Goal: Task Accomplishment & Management: Manage account settings

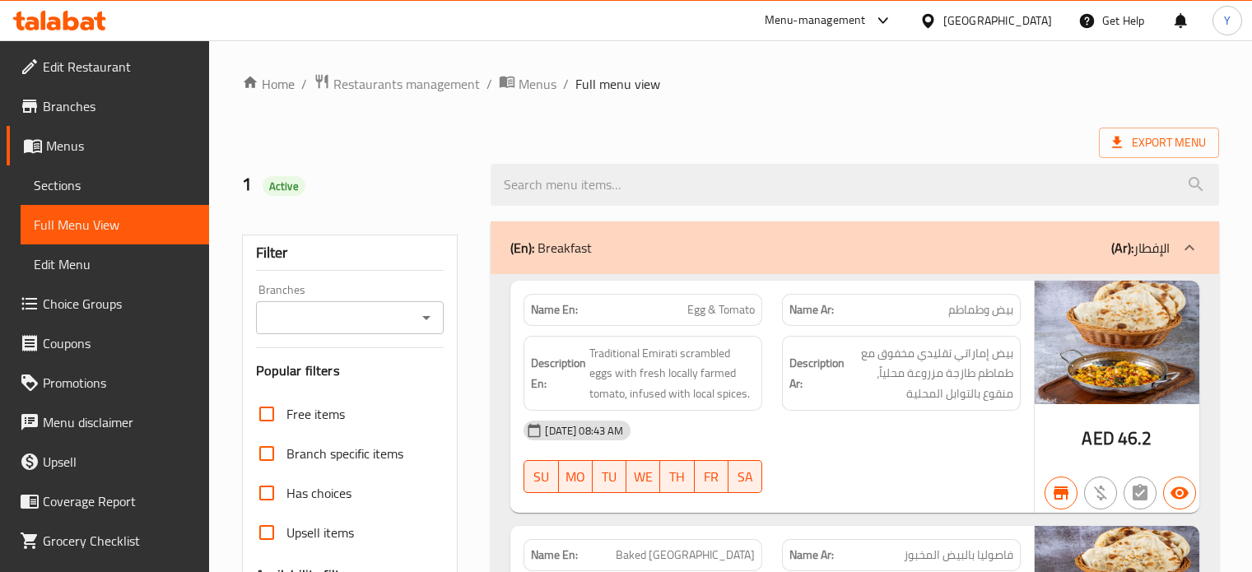
click at [1032, 21] on div "United Arab Emirates" at bounding box center [997, 21] width 109 height 18
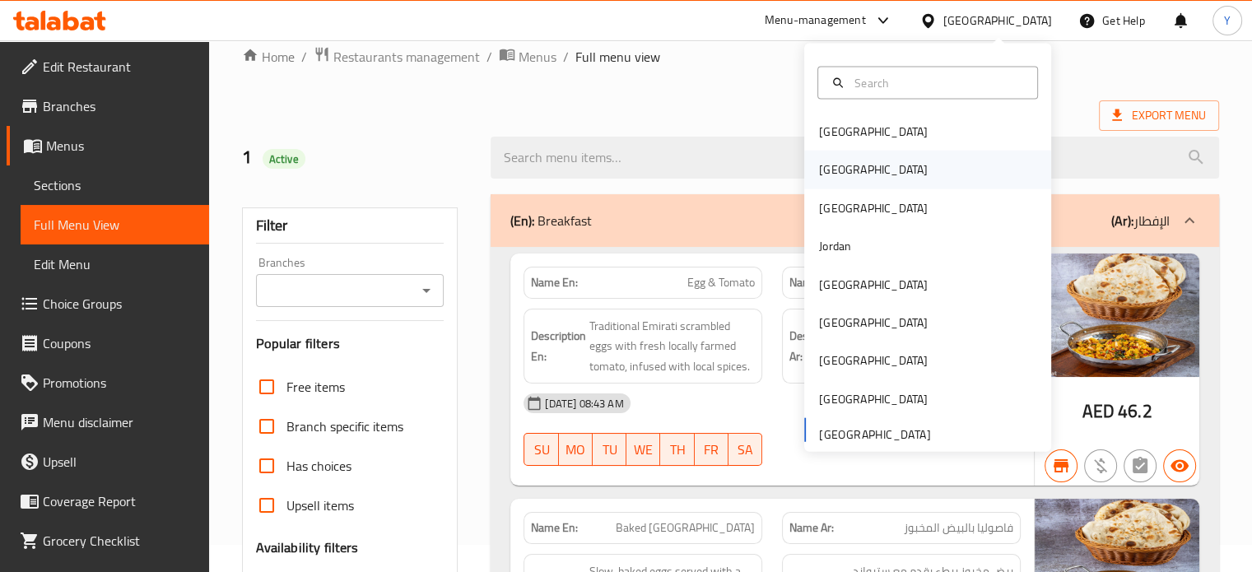
click at [822, 177] on div "[GEOGRAPHIC_DATA]" at bounding box center [873, 169] width 109 height 18
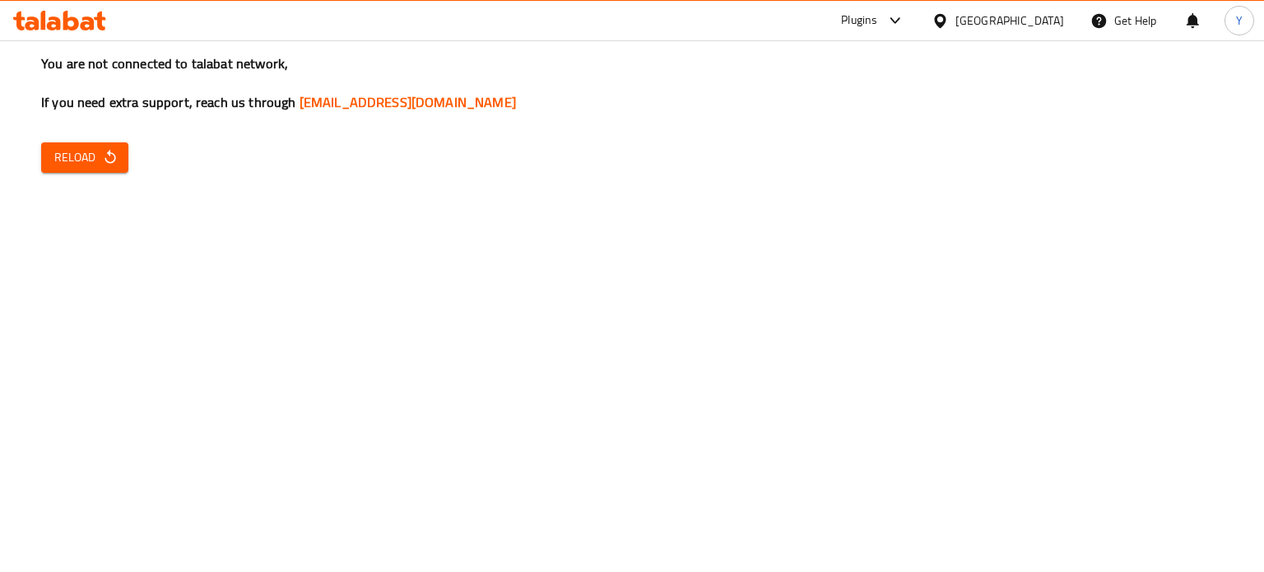
click at [86, 156] on span "Reload" at bounding box center [84, 157] width 61 height 21
click at [79, 160] on span "Reload" at bounding box center [84, 157] width 61 height 21
click at [72, 165] on span "Reload" at bounding box center [84, 157] width 61 height 21
click at [90, 138] on div "You are not connected to talabat network, If you need extra support, reach us t…" at bounding box center [632, 286] width 1264 height 572
click at [97, 156] on span "Reload" at bounding box center [84, 157] width 61 height 21
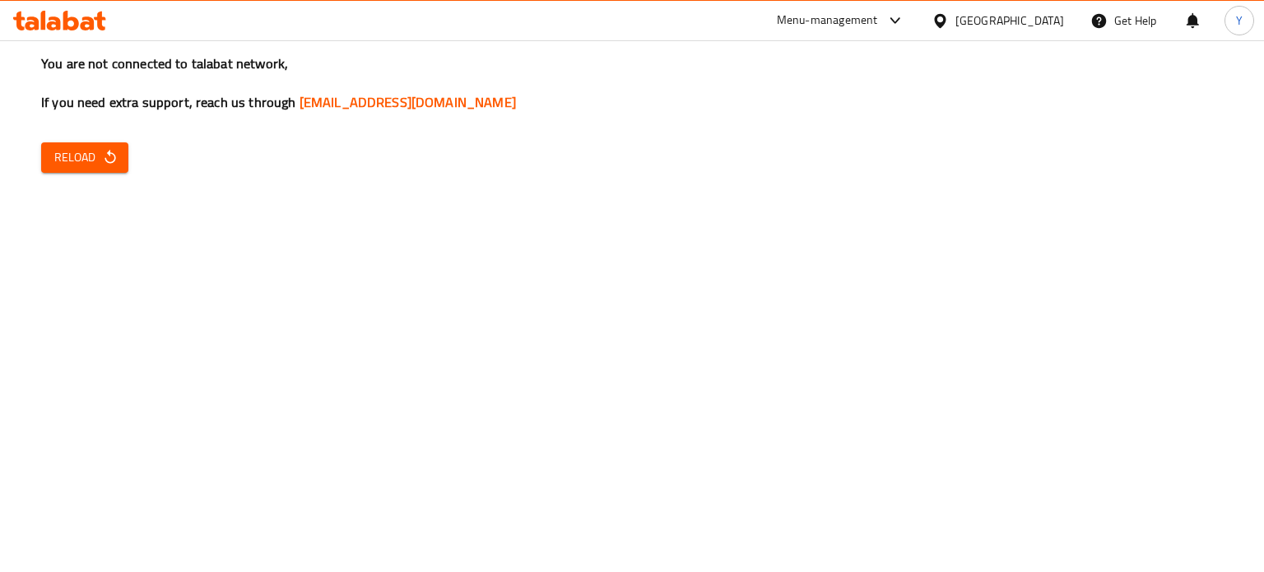
click at [102, 156] on icon "button" at bounding box center [110, 157] width 16 height 16
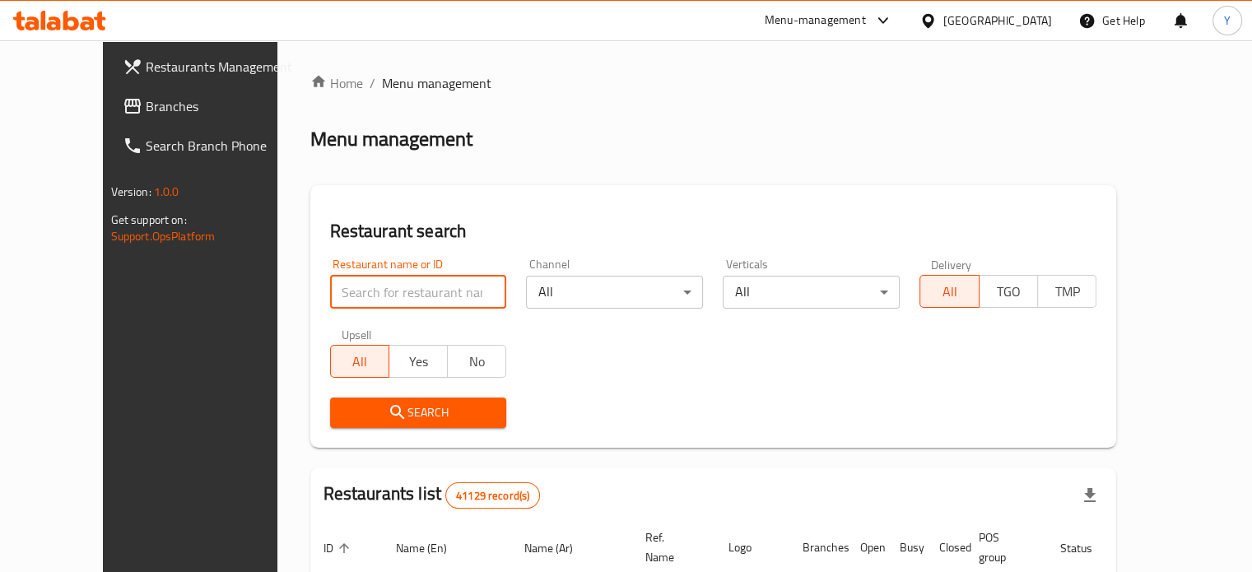
click at [426, 287] on input "search" at bounding box center [418, 292] width 177 height 33
paste input "664925"
type input "664925"
click button "Search" at bounding box center [418, 413] width 177 height 30
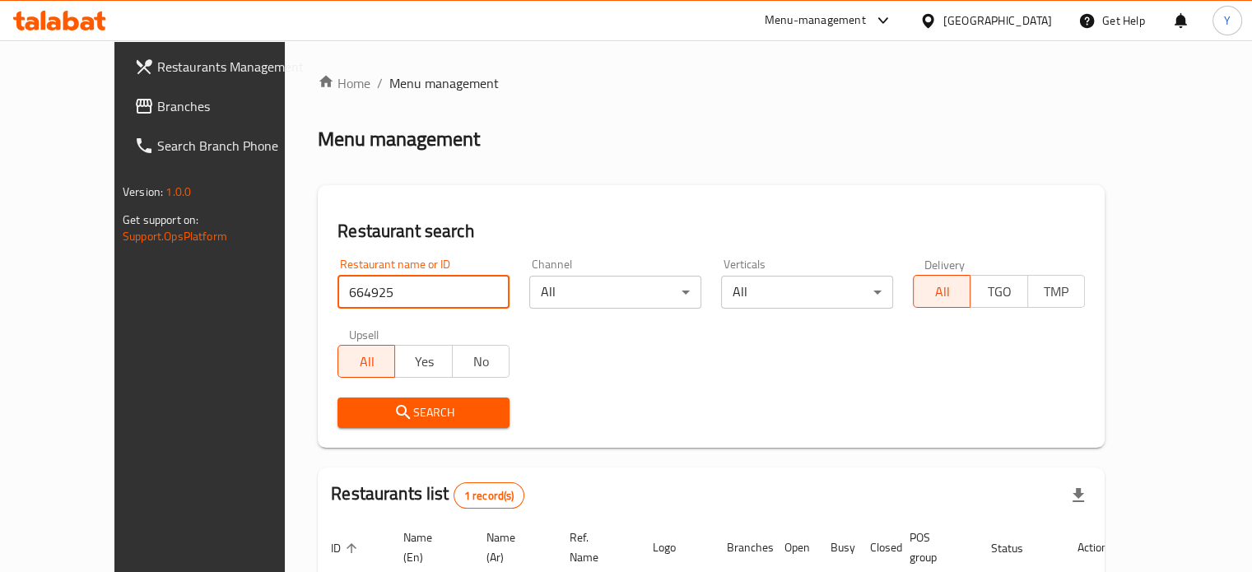
scroll to position [128, 0]
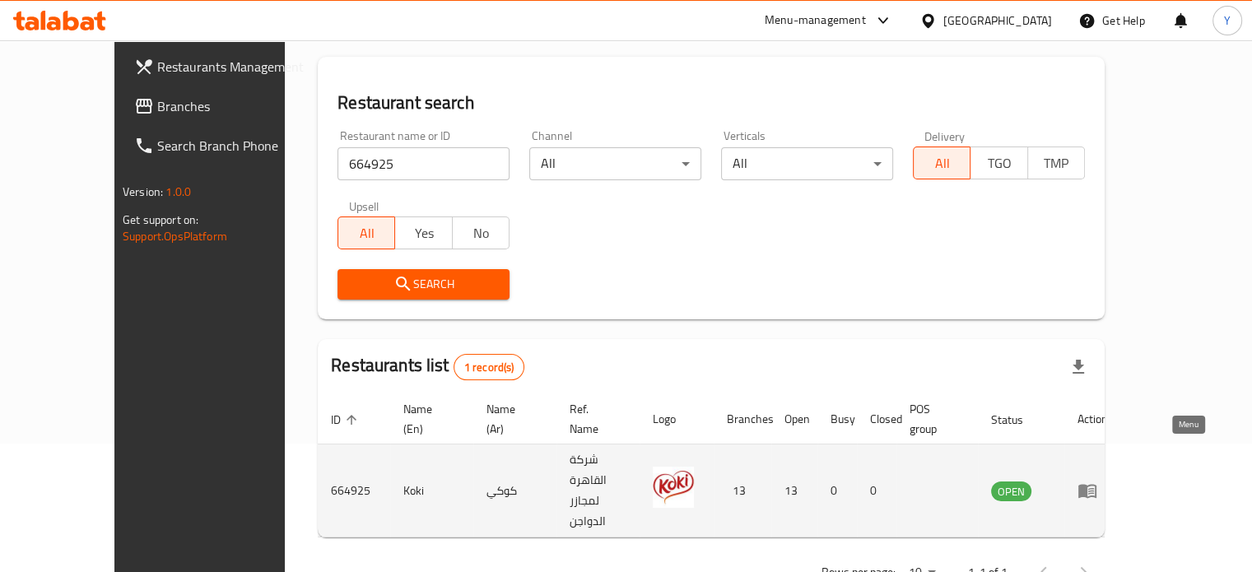
click at [1096, 485] on icon "enhanced table" at bounding box center [1087, 492] width 18 height 14
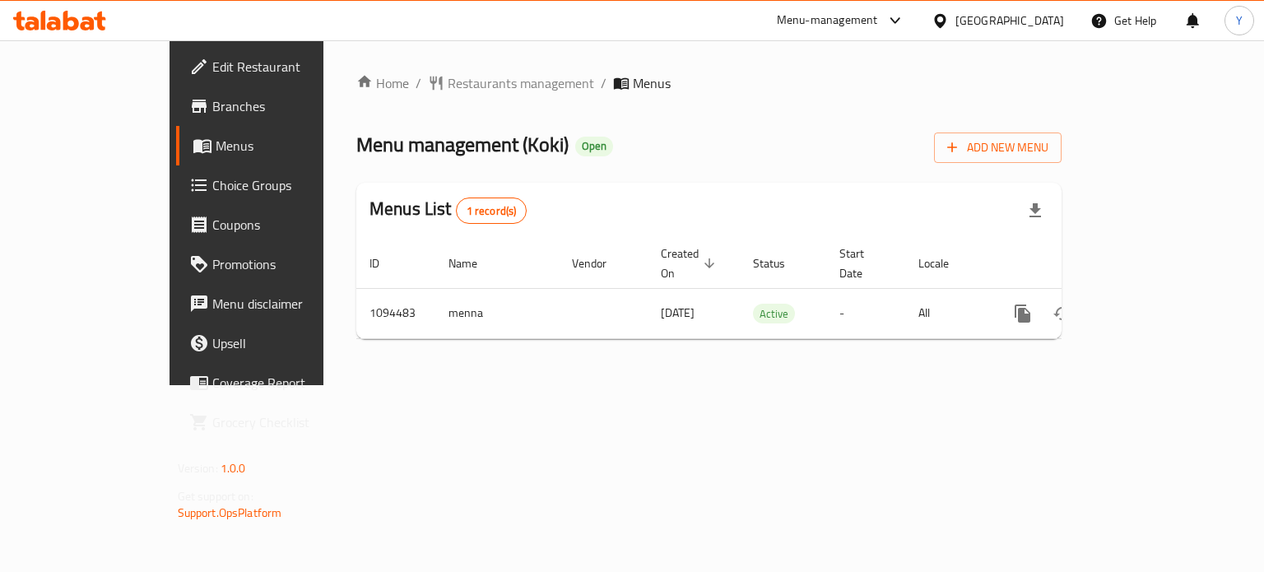
click at [448, 93] on span "Restaurants management" at bounding box center [521, 83] width 147 height 20
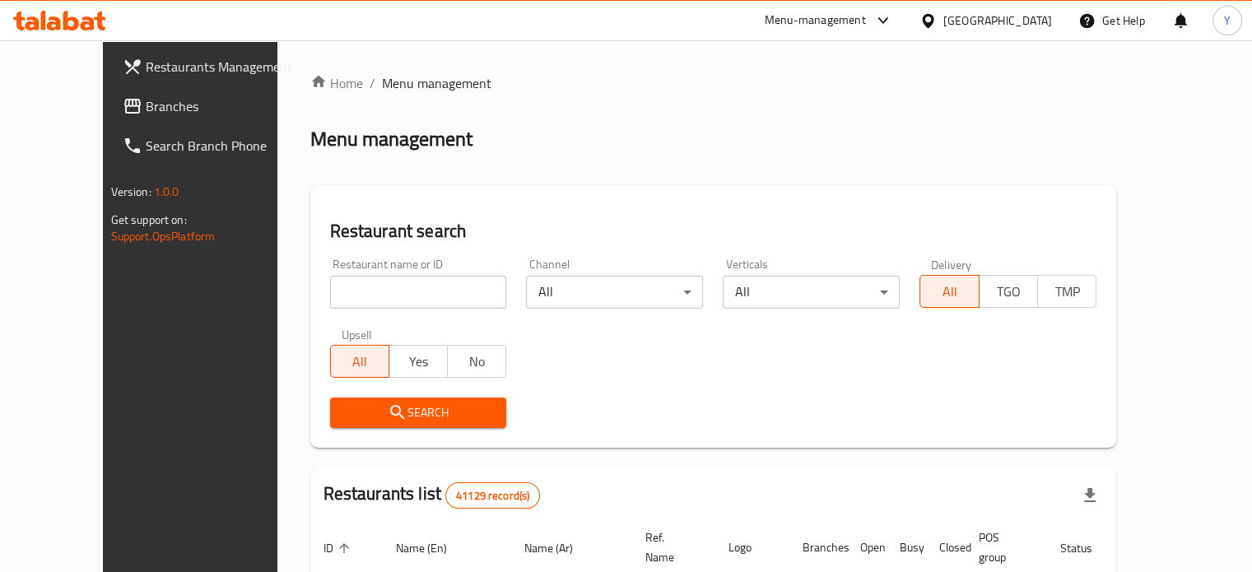
click at [417, 291] on input "search" at bounding box center [418, 292] width 177 height 33
paste input "664925"
type input "664925"
click button "Search" at bounding box center [418, 413] width 177 height 30
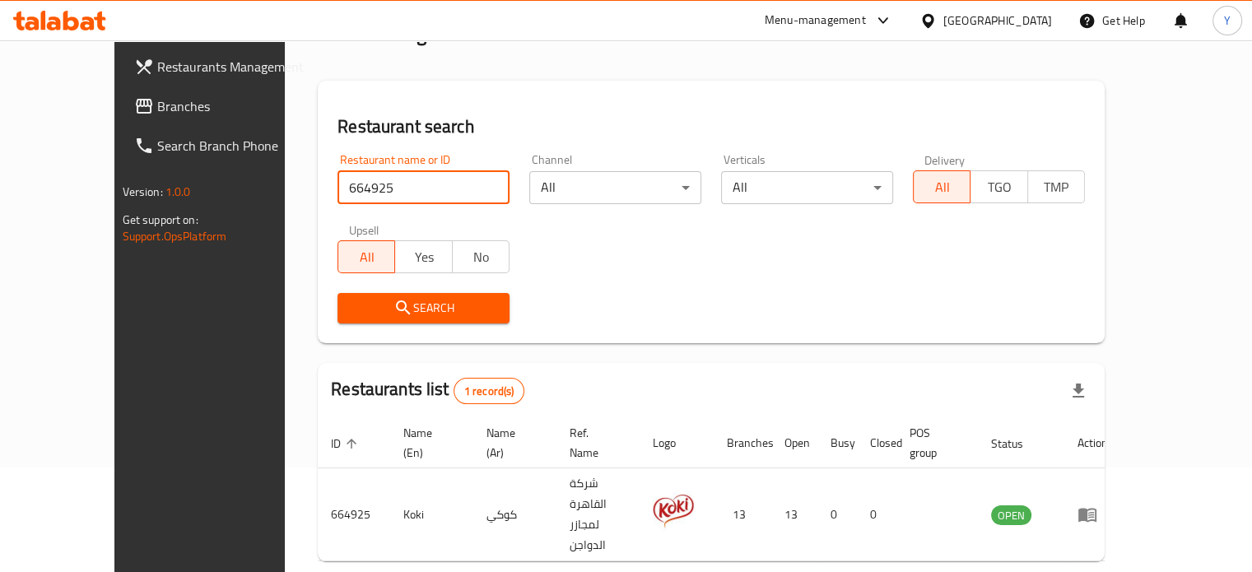
scroll to position [128, 0]
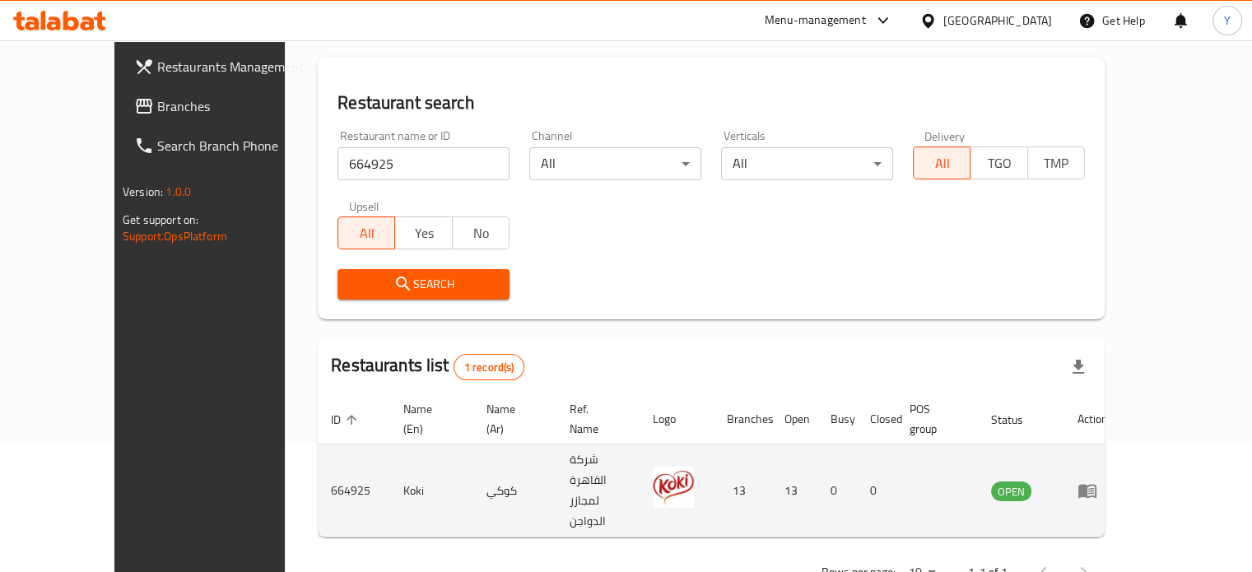
click at [1121, 444] on td "enhanced table" at bounding box center [1092, 490] width 57 height 93
click at [1096, 485] on icon "enhanced table" at bounding box center [1087, 492] width 18 height 14
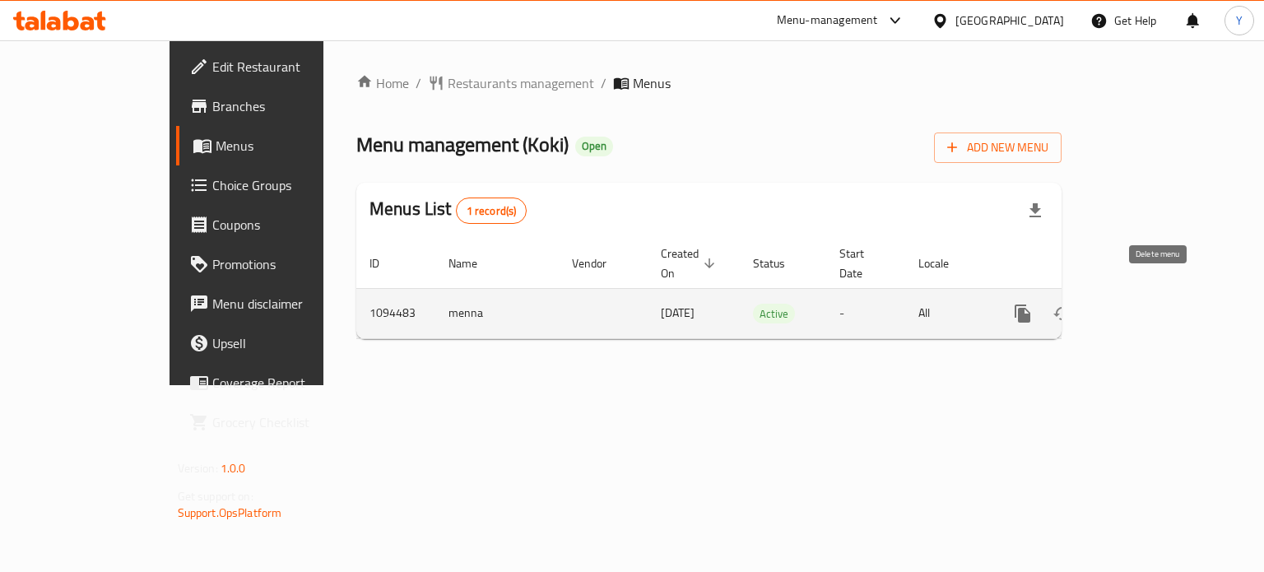
click at [1151, 304] on icon "enhanced table" at bounding box center [1142, 314] width 20 height 20
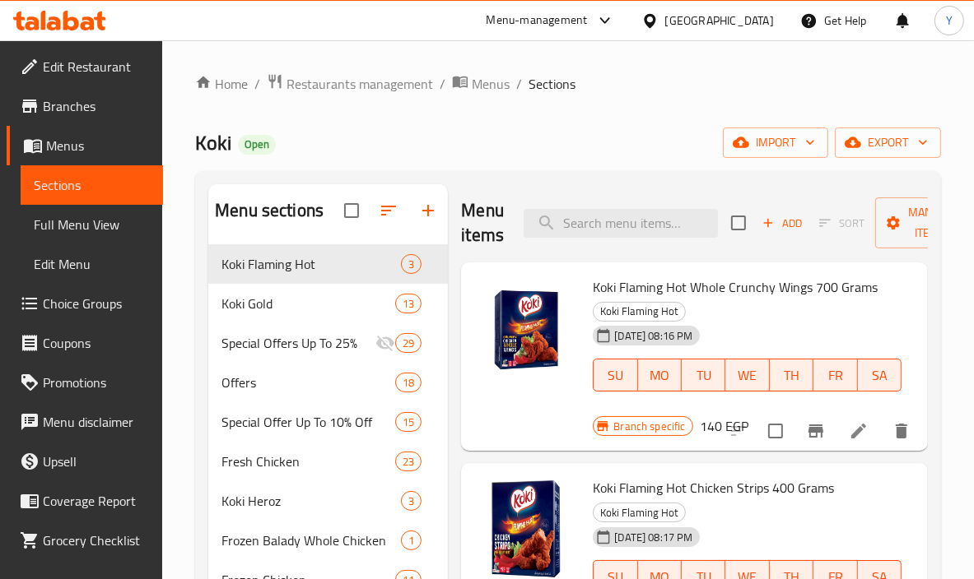
click at [605, 205] on div "Menu items Add Sort Manage items" at bounding box center [694, 223] width 467 height 78
click at [617, 213] on input "search" at bounding box center [620, 223] width 194 height 29
type input "buy any"
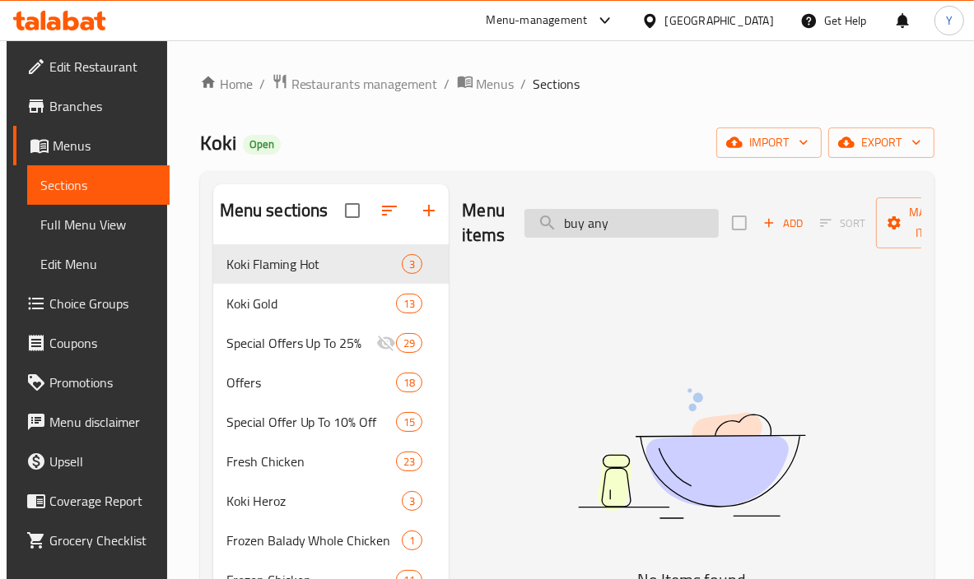
drag, startPoint x: 617, startPoint y: 213, endPoint x: 529, endPoint y: 221, distance: 88.5
click at [529, 221] on input "buy any" at bounding box center [621, 223] width 194 height 29
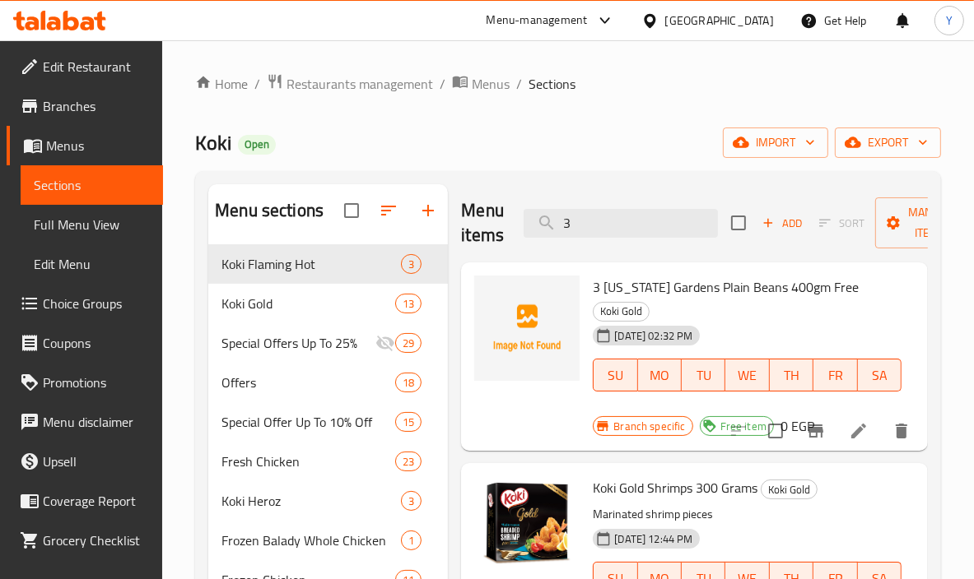
click at [761, 296] on span "3 [US_STATE] Gardens Plain Beans 400gm Free" at bounding box center [726, 287] width 266 height 25
drag, startPoint x: 624, startPoint y: 214, endPoint x: 509, endPoint y: 218, distance: 115.3
click at [509, 218] on div "Menu items 3 Add Sort Manage items" at bounding box center [694, 223] width 467 height 78
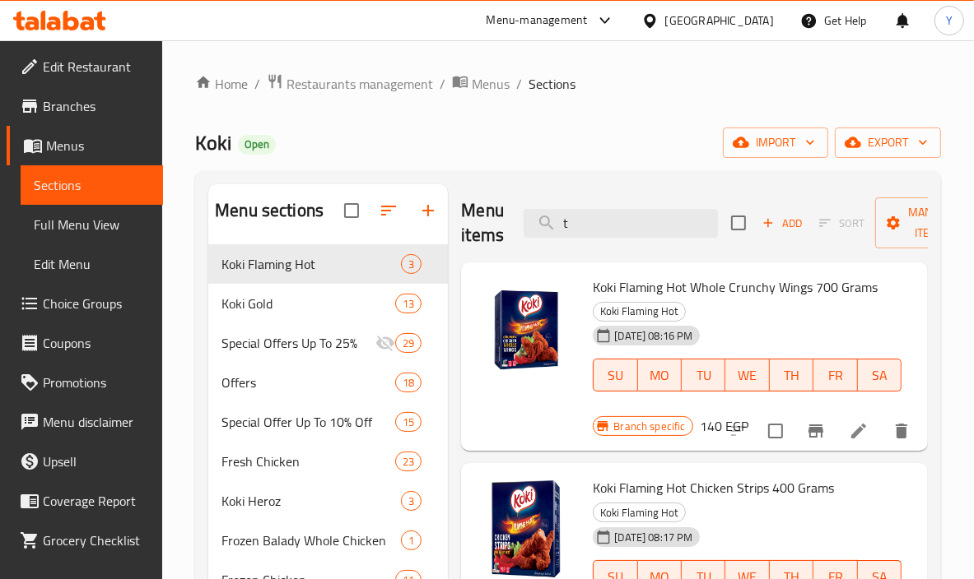
type input "t"
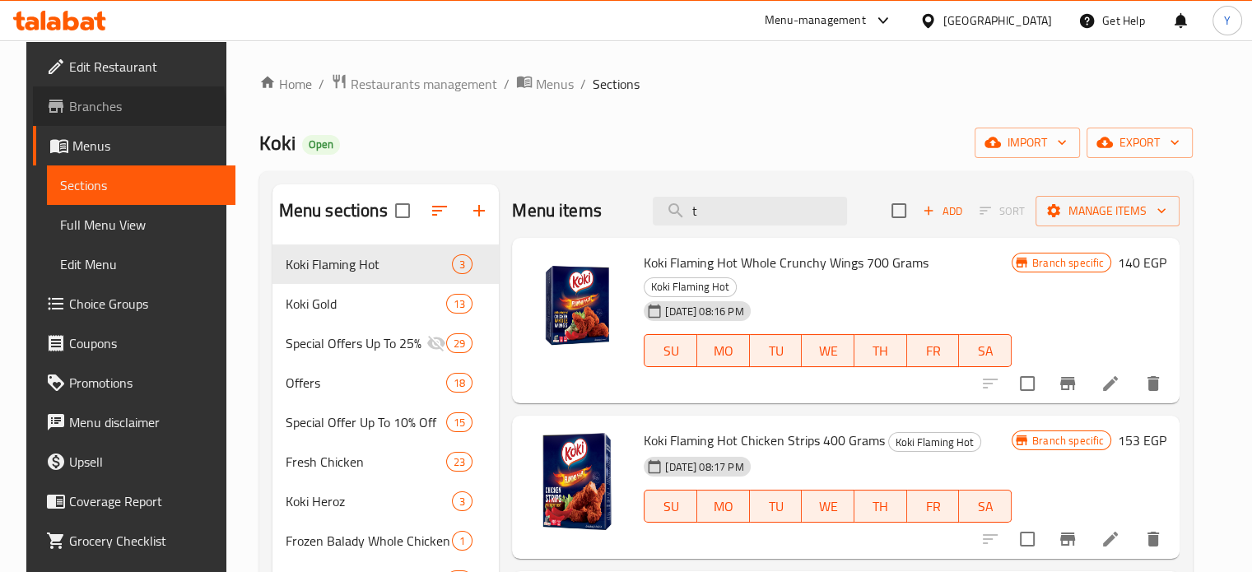
click at [75, 111] on span "Branches" at bounding box center [145, 106] width 153 height 20
